Goal: Task Accomplishment & Management: Complete application form

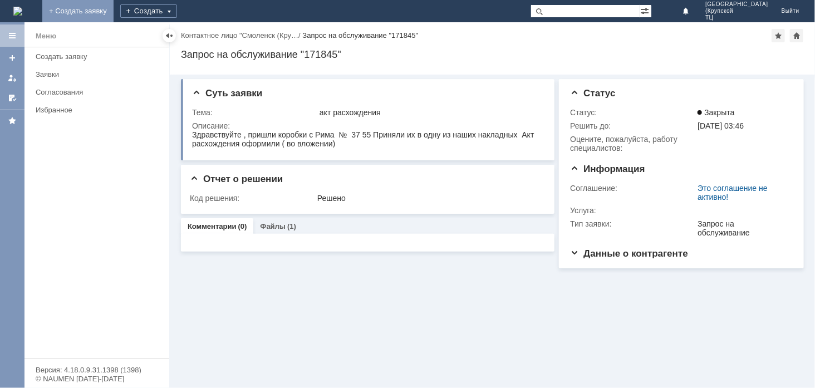
click at [114, 2] on link "+ Создать заявку" at bounding box center [77, 11] width 71 height 22
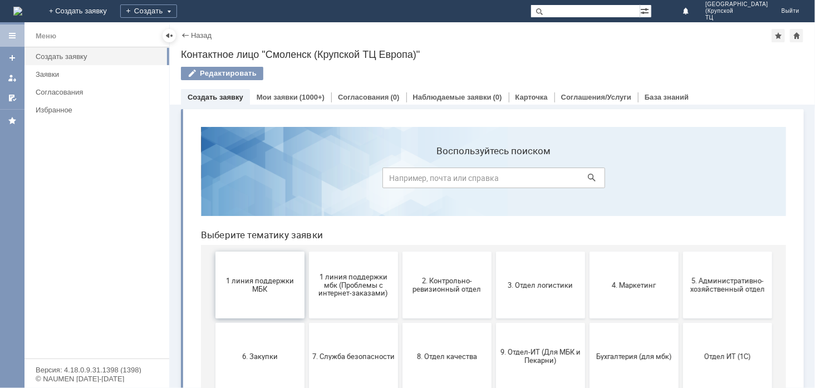
click at [256, 292] on span "1 линия поддержки МБК" at bounding box center [259, 284] width 82 height 17
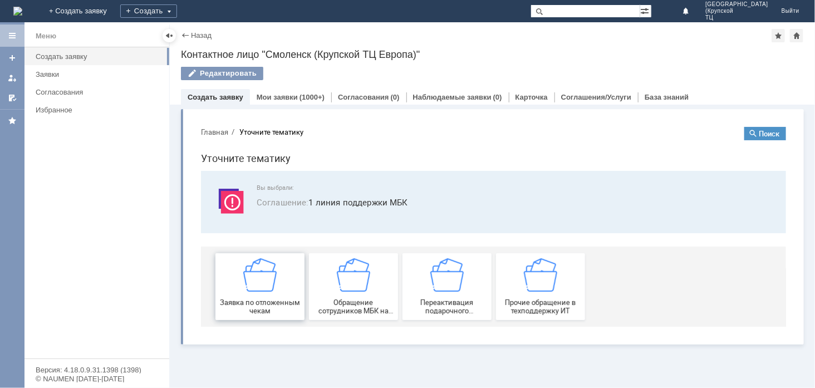
click at [258, 292] on div "Заявка по отложенным чекам" at bounding box center [259, 286] width 82 height 57
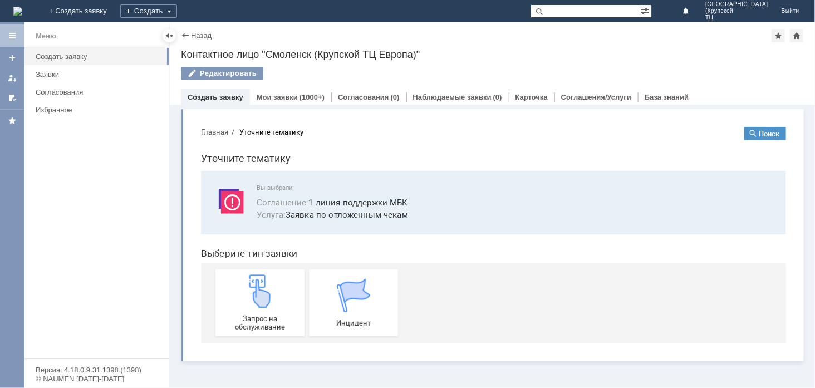
click at [258, 292] on img at bounding box center [259, 290] width 33 height 33
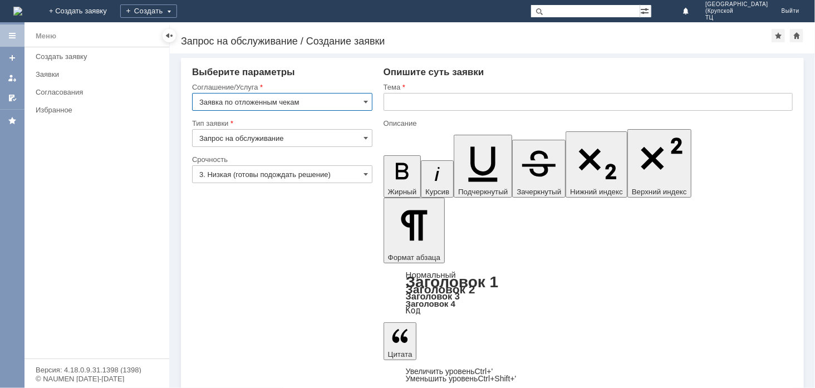
click at [298, 175] on input "3. Низкая (готовы подождать решение)" at bounding box center [282, 174] width 180 height 18
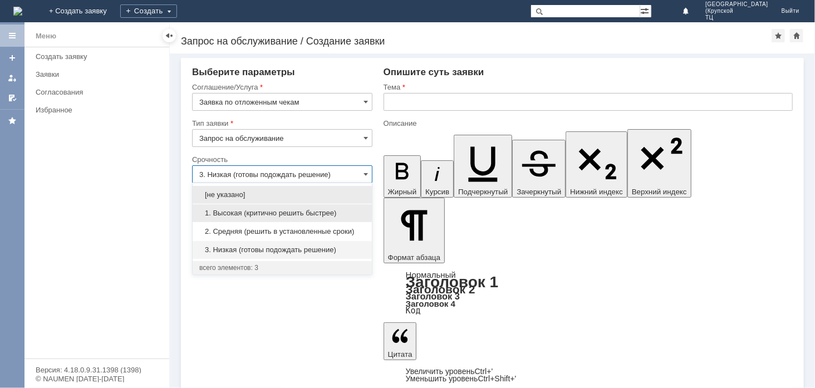
click at [307, 213] on span "1. Высокая (критично решить быстрее)" at bounding box center [282, 213] width 166 height 9
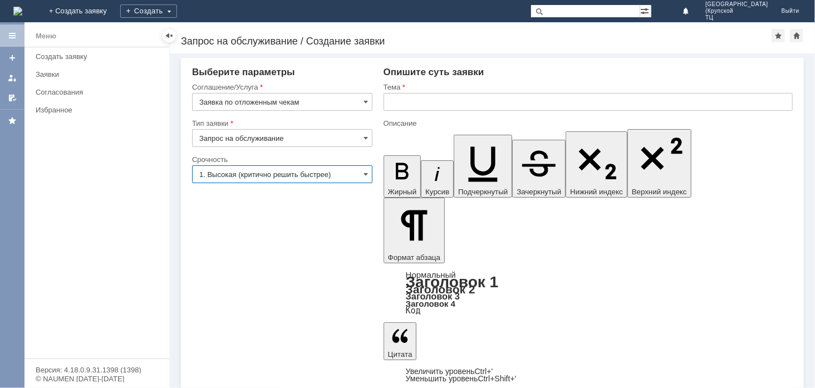
type input "1. Высокая (критично решить быстрее)"
click at [404, 102] on input "text" at bounding box center [588, 102] width 409 height 18
type input "отложенные чеки"
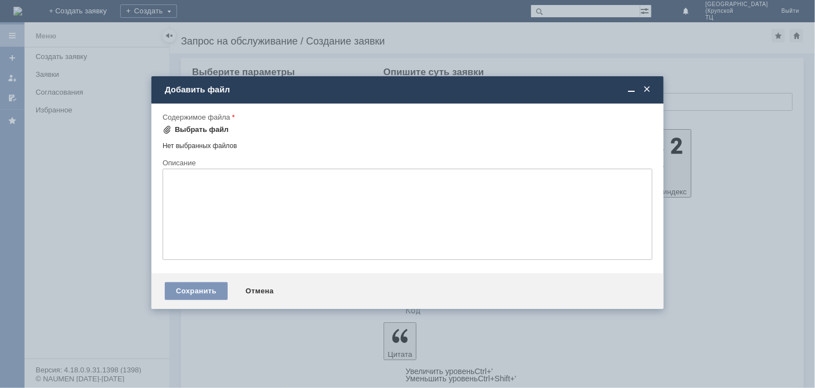
click at [198, 130] on div "Выбрать файл" at bounding box center [202, 129] width 54 height 9
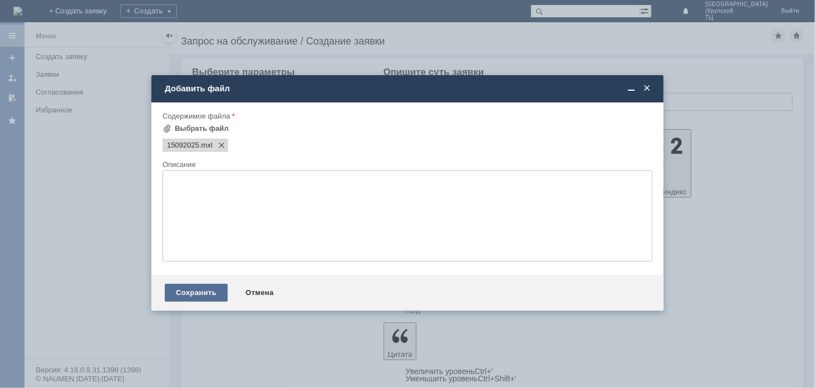
click at [216, 295] on div "Сохранить" at bounding box center [196, 293] width 63 height 18
